Goal: Use online tool/utility: Use online tool/utility

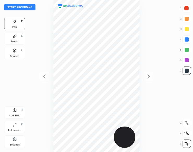
scroll to position [152, 109]
click at [14, 51] on icon at bounding box center [14, 50] width 3 height 3
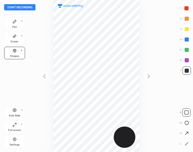
click at [188, 143] on div at bounding box center [186, 144] width 8 height 8
click at [187, 143] on icon at bounding box center [186, 143] width 3 height 3
click at [188, 112] on div at bounding box center [186, 112] width 8 height 8
click at [189, 126] on div at bounding box center [186, 123] width 8 height 8
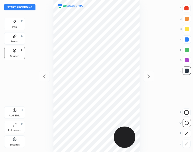
click at [188, 144] on div at bounding box center [186, 144] width 8 height 8
click at [187, 114] on rect at bounding box center [186, 113] width 4 height 4
click at [186, 145] on icon at bounding box center [186, 144] width 4 height 4
click at [186, 124] on icon at bounding box center [186, 123] width 4 height 4
click at [186, 123] on icon at bounding box center [186, 123] width 4 height 4
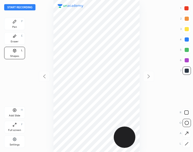
click at [185, 146] on div at bounding box center [186, 144] width 8 height 8
click at [187, 112] on icon at bounding box center [186, 113] width 4 height 4
click at [187, 111] on div at bounding box center [186, 112] width 8 height 8
click at [16, 25] on div "Pen P" at bounding box center [14, 24] width 21 height 12
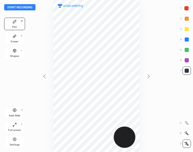
click at [15, 25] on div "Pen P" at bounding box center [14, 24] width 21 height 12
click at [14, 52] on icon at bounding box center [14, 50] width 3 height 3
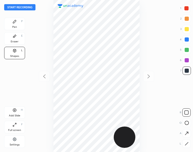
click at [22, 9] on button "Start recording" at bounding box center [19, 7] width 31 height 6
click at [16, 20] on icon at bounding box center [14, 22] width 4 height 4
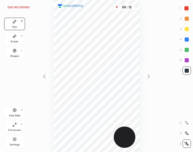
click at [15, 53] on div "Shapes L" at bounding box center [14, 53] width 21 height 12
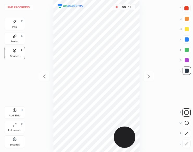
click at [185, 144] on icon at bounding box center [186, 144] width 4 height 4
click at [18, 23] on div "Pen P" at bounding box center [14, 24] width 21 height 12
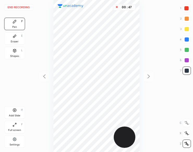
click at [187, 60] on div at bounding box center [186, 60] width 4 height 4
click at [185, 61] on div at bounding box center [186, 60] width 4 height 4
click at [12, 55] on div "Shapes" at bounding box center [14, 56] width 9 height 3
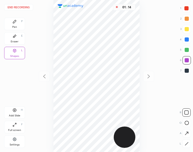
click at [18, 7] on button "End recording" at bounding box center [18, 7] width 29 height 6
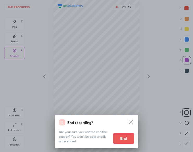
click at [119, 139] on button "End" at bounding box center [123, 138] width 21 height 10
